Goal: Information Seeking & Learning: Check status

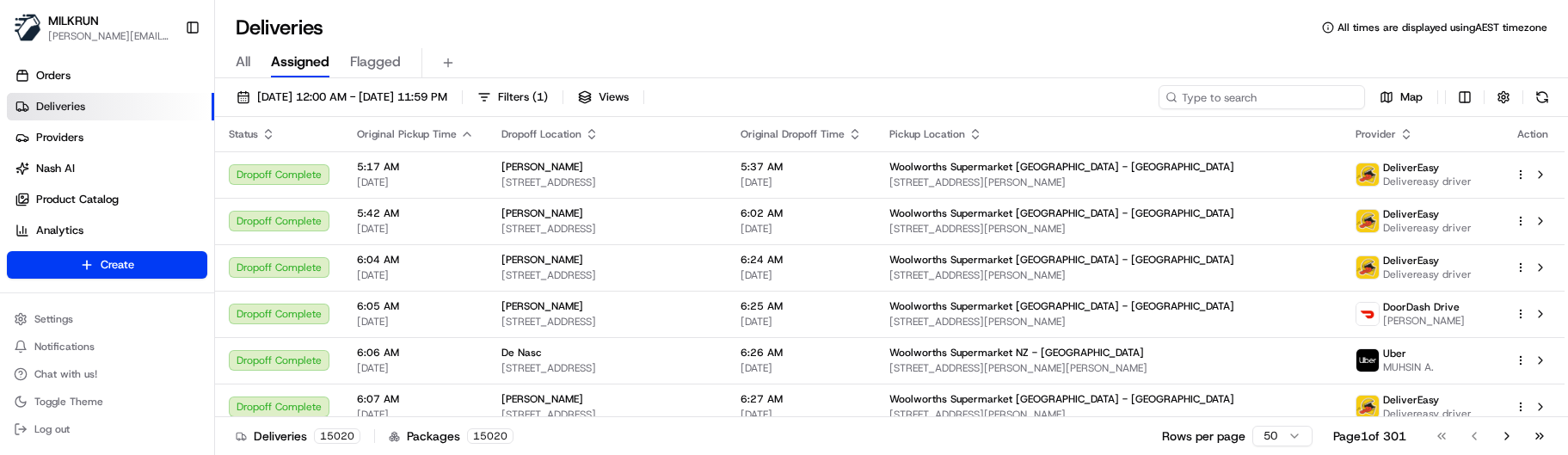
click at [1268, 93] on input at bounding box center [1262, 97] width 206 height 24
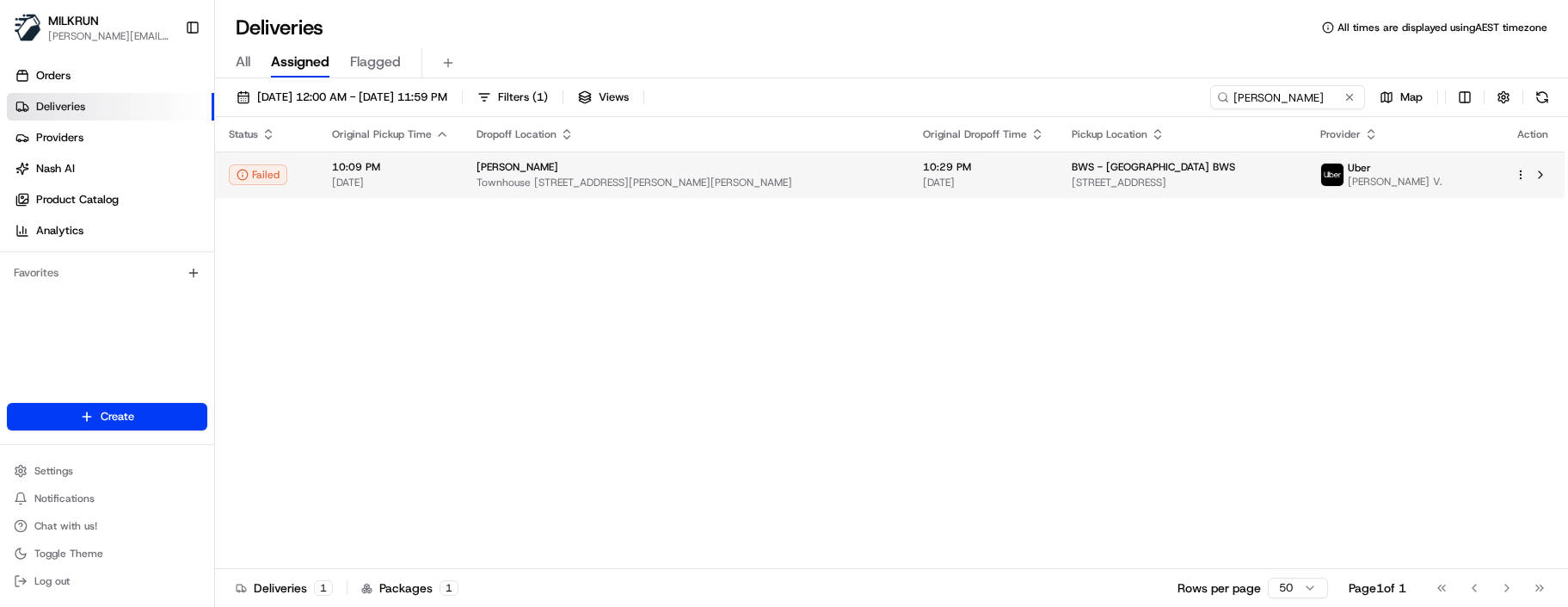
click at [909, 165] on td "10:29 PM [DATE]" at bounding box center [983, 174] width 149 height 47
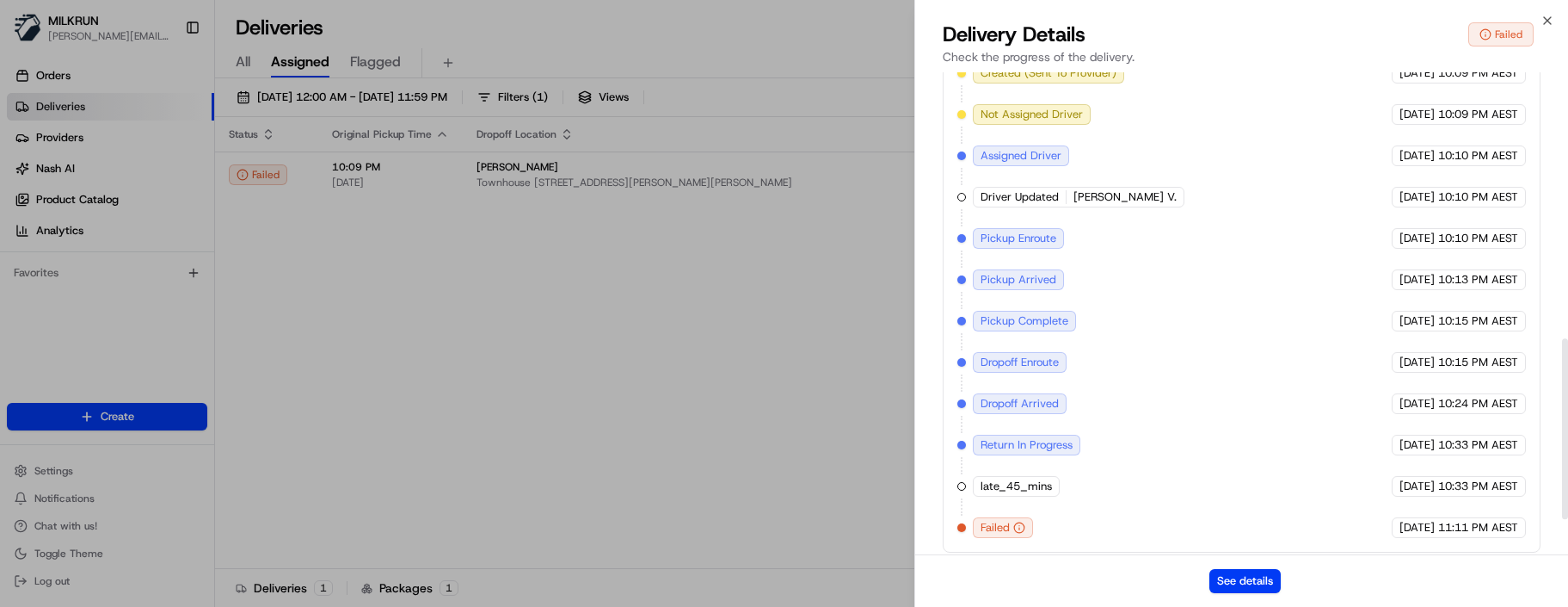
scroll to position [802, 0]
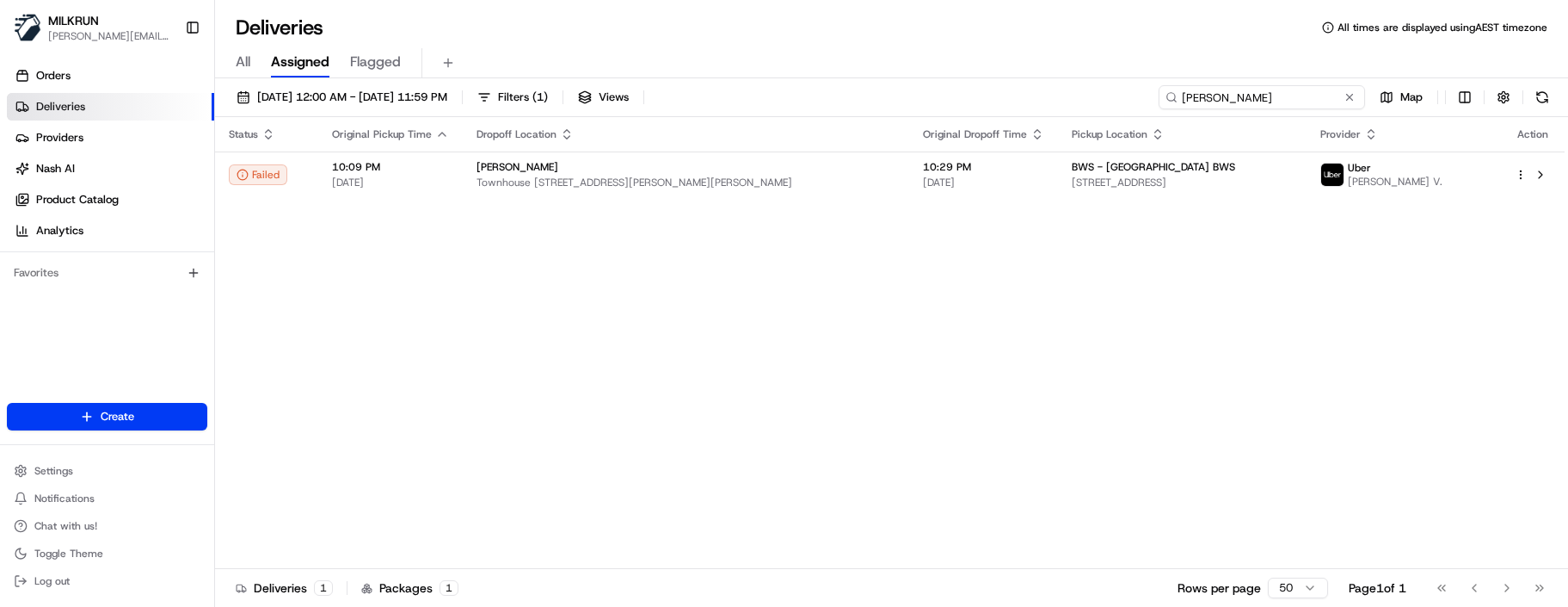
drag, startPoint x: 1328, startPoint y: 99, endPoint x: 935, endPoint y: 97, distance: 393.0
click at [935, 97] on div "[DATE] 12:00 AM - [DATE] 11:59 PM Filters ( 1 ) Views [PERSON_NAME] Map" at bounding box center [891, 101] width 1353 height 32
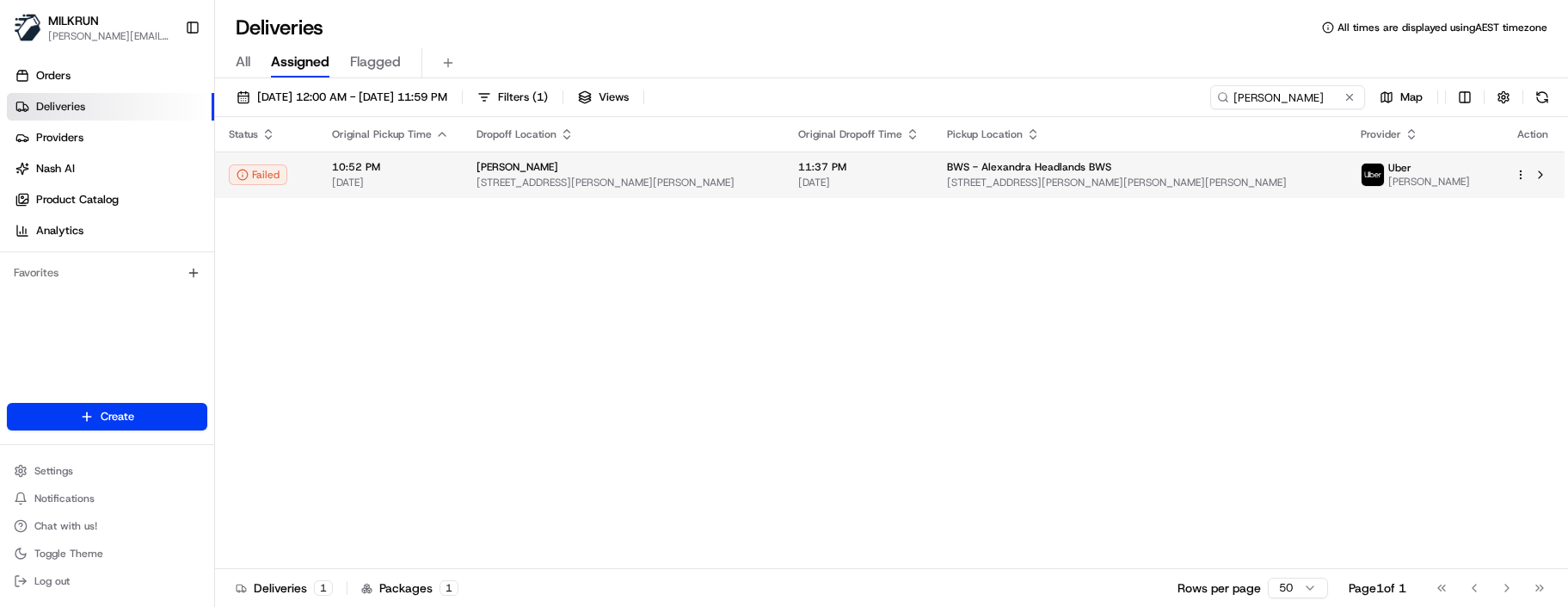
click at [1079, 174] on span "BWS - Alexandra Headlands BWS" at bounding box center [1029, 167] width 165 height 14
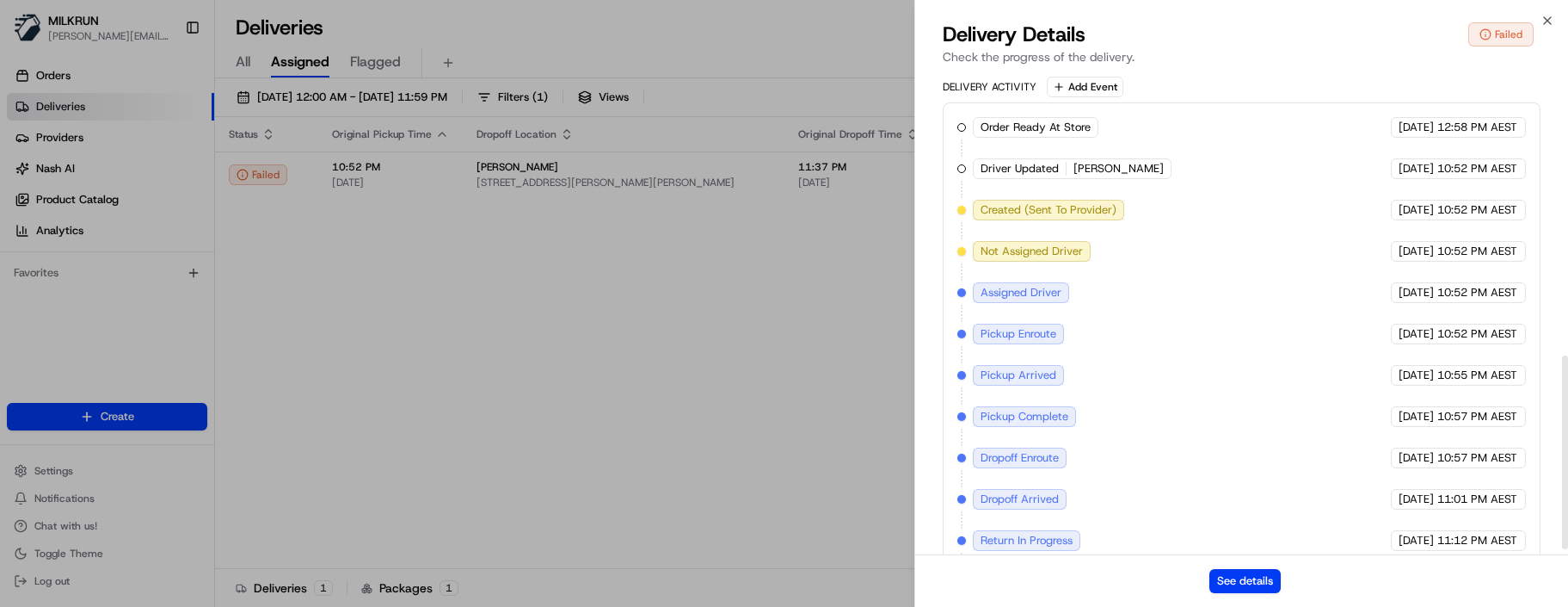
scroll to position [719, 0]
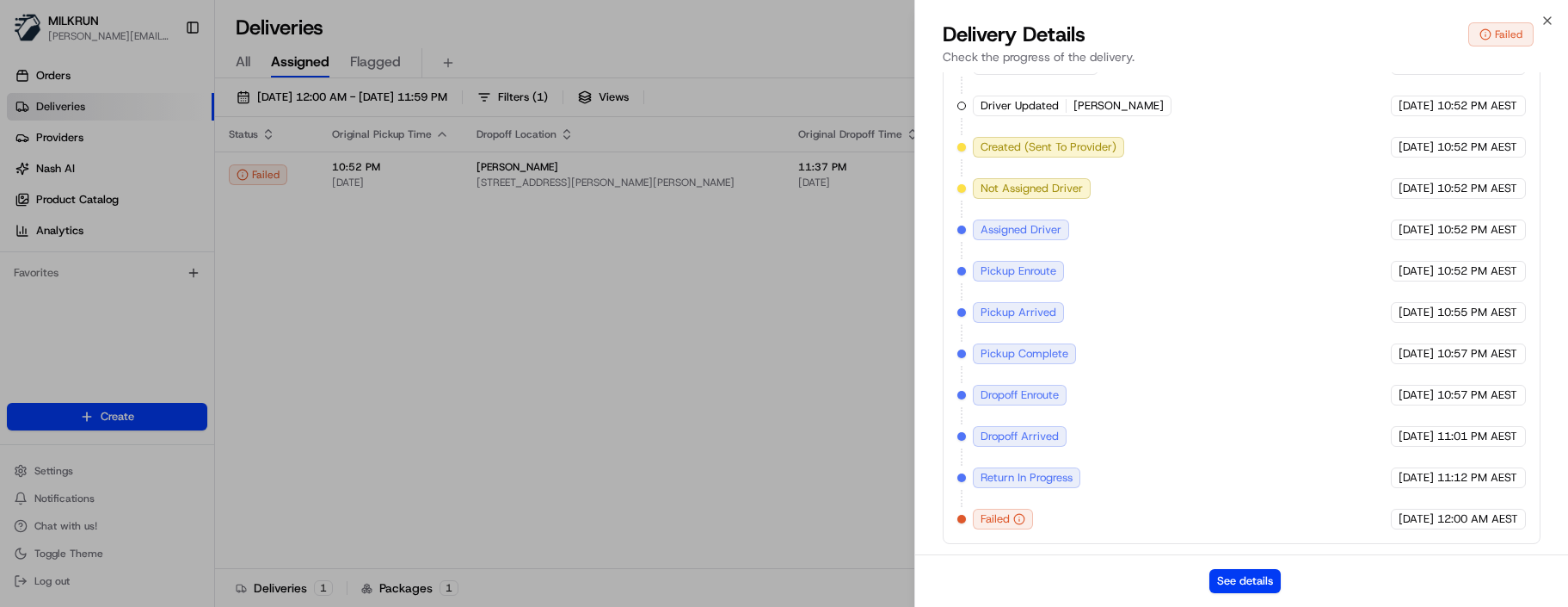
drag, startPoint x: 692, startPoint y: 370, endPoint x: 869, endPoint y: 263, distance: 206.8
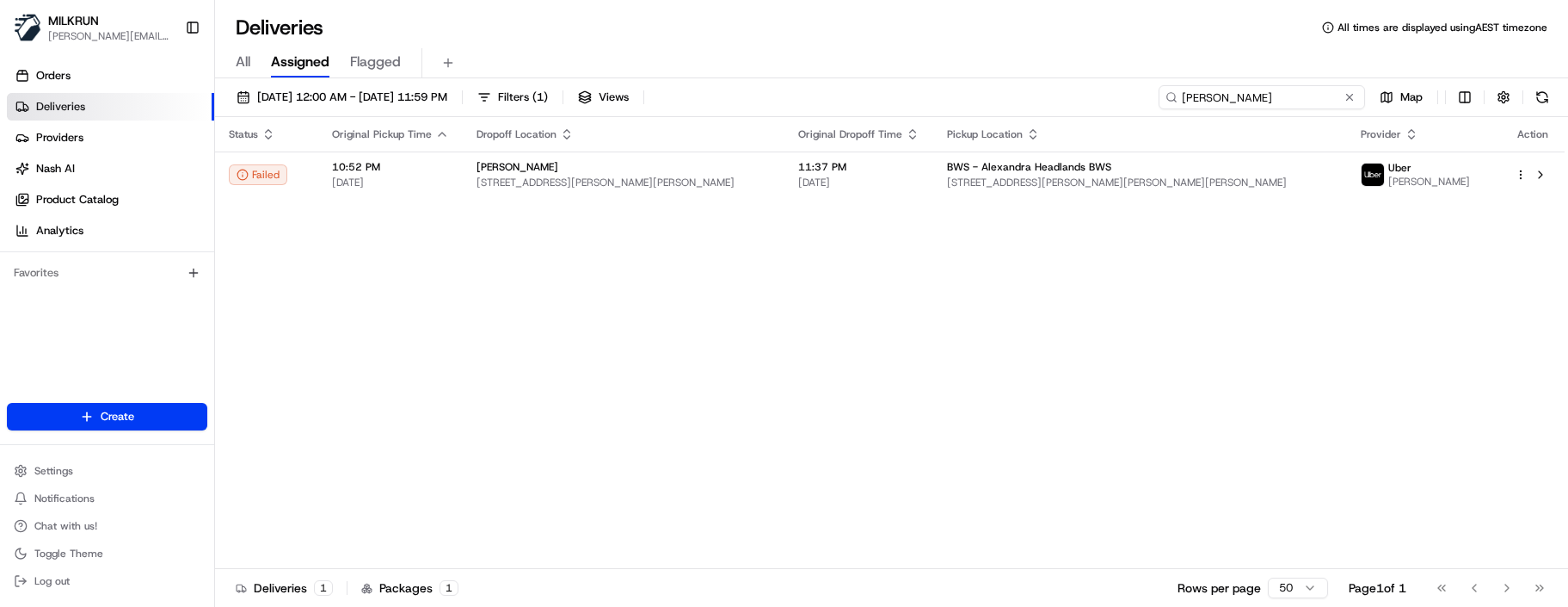
drag, startPoint x: 1299, startPoint y: 93, endPoint x: 924, endPoint y: 76, distance: 375.4
click at [924, 76] on div "Deliveries All times are displayed using AEST timezone All Assigned Flagged [DA…" at bounding box center [891, 303] width 1353 height 607
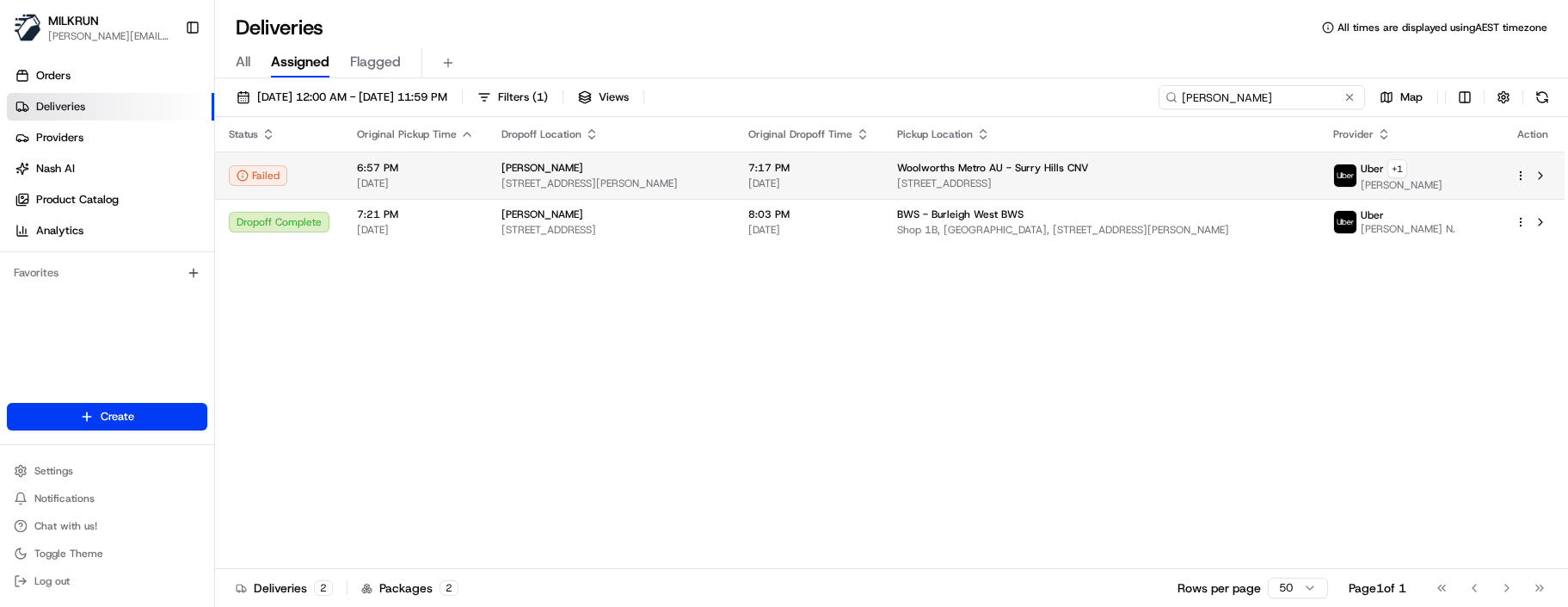
type input "[PERSON_NAME]"
click at [1146, 174] on div "Woolworths Metro AU - Surry Hills CNV" at bounding box center [1102, 168] width 409 height 14
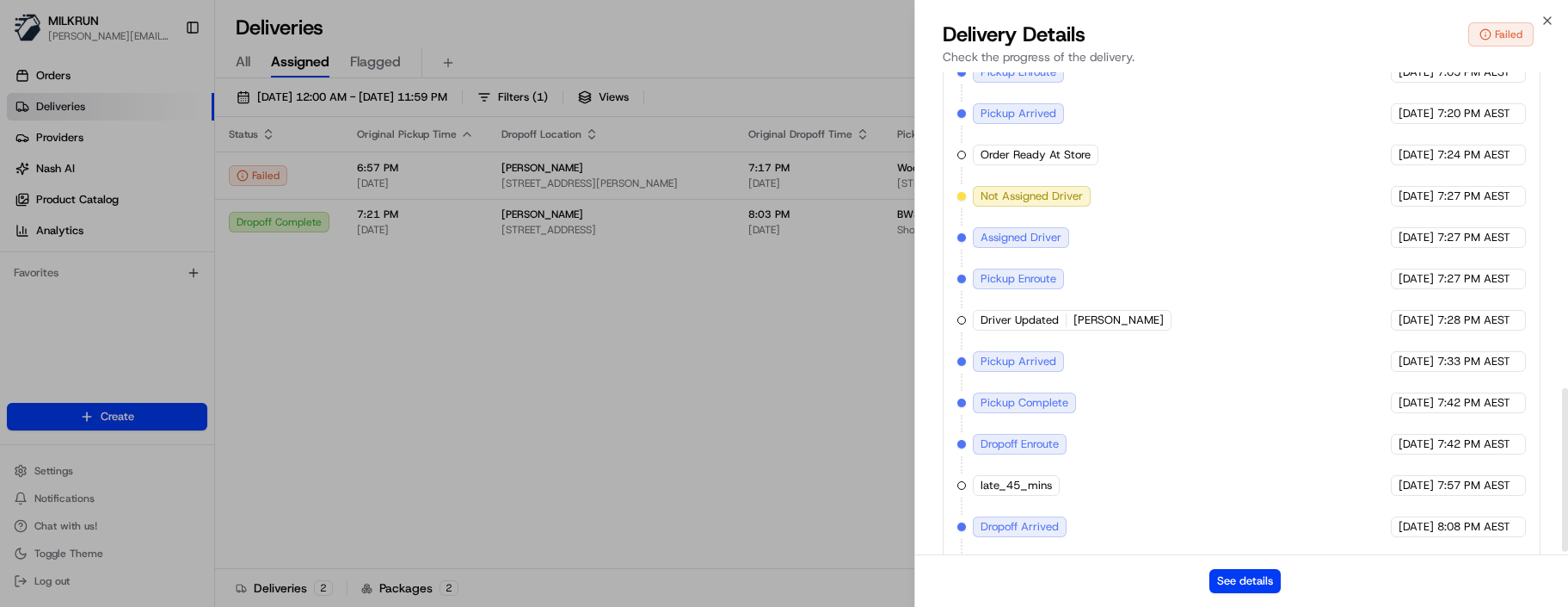
scroll to position [940, 0]
